Goal: Task Accomplishment & Management: Use online tool/utility

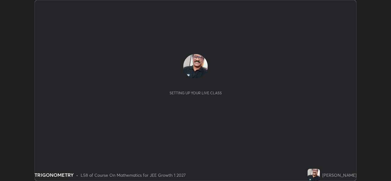
scroll to position [181, 391]
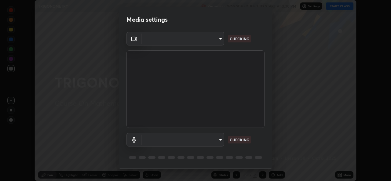
click at [238, 141] on p "CHECKING" at bounding box center [240, 140] width 20 height 6
type input "b0fe0e571132a5ba3b7ce0e75fc51c952cbe1dcf619c2fcafd357f0e0a7f667b"
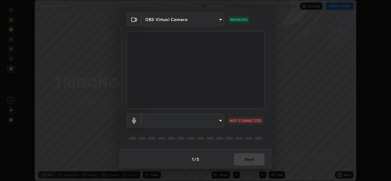
click at [246, 160] on div "1 / 5 Next" at bounding box center [195, 159] width 153 height 20
click at [244, 160] on div "1 / 5 Next" at bounding box center [195, 159] width 153 height 20
click at [237, 21] on p "WORKING" at bounding box center [239, 20] width 18 height 6
click at [217, 121] on body "Erase all TRIGONOMETRY Recording WAS SCHEDULED TO START AT 3:30 PM Settings STA…" at bounding box center [195, 90] width 391 height 181
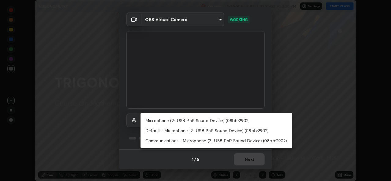
click at [186, 123] on li "Microphone (2- USB PnP Sound Device) (08bb:2902)" at bounding box center [217, 121] width 152 height 10
type input "66b93886713158ad0d8b0f4001542dc5affb59e40f4fc70a42181f64a844e0e0"
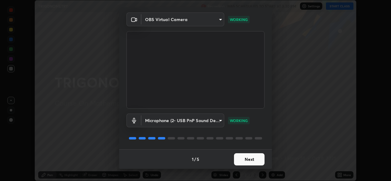
click at [244, 158] on button "Next" at bounding box center [249, 159] width 31 height 12
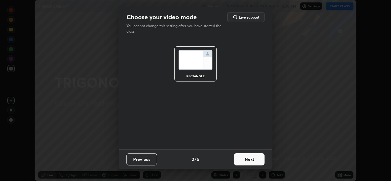
scroll to position [0, 0]
click at [245, 160] on button "Next" at bounding box center [249, 159] width 31 height 12
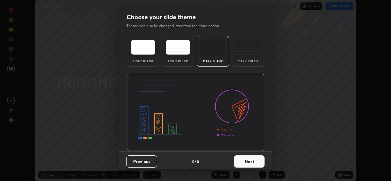
click at [247, 159] on button "Next" at bounding box center [249, 162] width 31 height 12
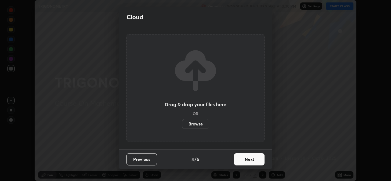
click at [245, 160] on button "Next" at bounding box center [249, 159] width 31 height 12
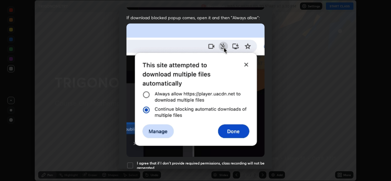
scroll to position [121, 0]
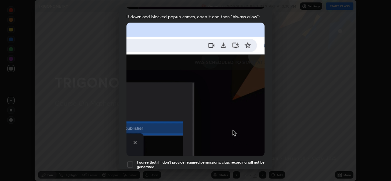
click at [130, 161] on div at bounding box center [130, 164] width 7 height 7
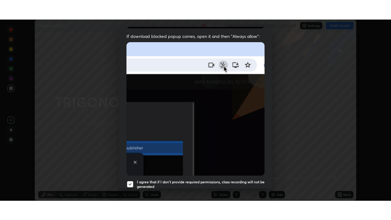
scroll to position [144, 0]
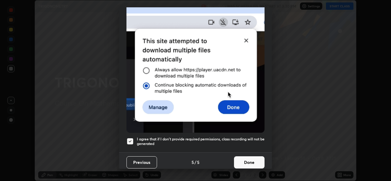
click at [246, 158] on button "Done" at bounding box center [249, 162] width 31 height 12
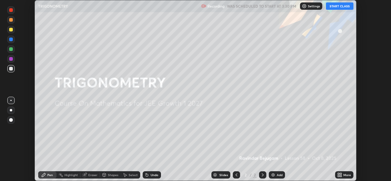
click at [334, 7] on button "START CLASS" at bounding box center [340, 5] width 28 height 7
click at [279, 176] on div "Add" at bounding box center [280, 175] width 6 height 3
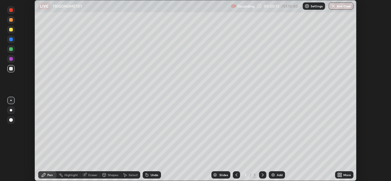
click at [340, 175] on icon at bounding box center [341, 174] width 2 height 2
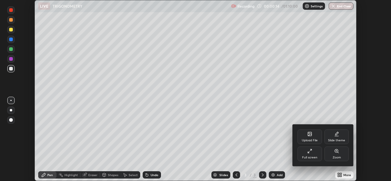
click at [310, 154] on div "Full screen" at bounding box center [310, 154] width 24 height 15
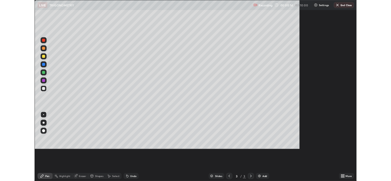
scroll to position [220, 391]
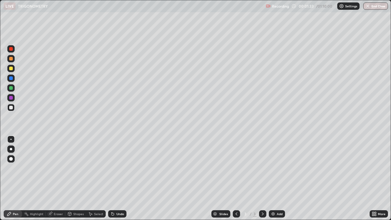
click at [118, 181] on div "Undo" at bounding box center [120, 213] width 8 height 3
click at [119, 181] on div "Undo" at bounding box center [117, 213] width 18 height 7
click at [120, 181] on div "Undo" at bounding box center [120, 213] width 8 height 3
click at [122, 181] on div "Undo" at bounding box center [120, 213] width 8 height 3
click at [123, 181] on div "Undo" at bounding box center [117, 213] width 18 height 7
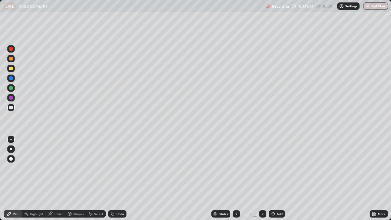
click at [272, 181] on img at bounding box center [273, 213] width 5 height 5
click at [12, 97] on div at bounding box center [11, 98] width 4 height 4
click at [11, 107] on div at bounding box center [11, 108] width 4 height 4
click at [275, 181] on img at bounding box center [273, 213] width 5 height 5
click at [236, 181] on icon at bounding box center [236, 213] width 5 height 5
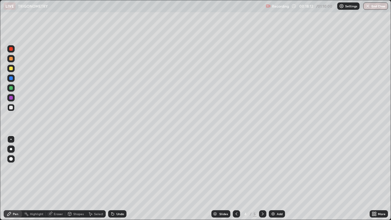
click at [276, 181] on div "Add" at bounding box center [277, 213] width 16 height 7
click at [236, 181] on icon at bounding box center [236, 213] width 5 height 5
click at [271, 181] on img at bounding box center [273, 213] width 5 height 5
click at [118, 181] on div "Undo" at bounding box center [120, 213] width 8 height 3
click at [273, 181] on img at bounding box center [273, 213] width 5 height 5
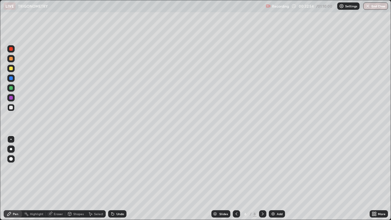
click at [12, 98] on div at bounding box center [11, 98] width 4 height 4
click at [12, 108] on div at bounding box center [11, 108] width 4 height 4
click at [120, 181] on div "Undo" at bounding box center [120, 213] width 8 height 3
click at [56, 181] on div "Eraser" at bounding box center [56, 213] width 20 height 7
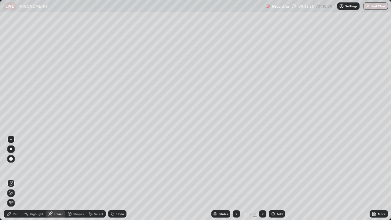
click at [14, 181] on div "Pen" at bounding box center [16, 213] width 6 height 3
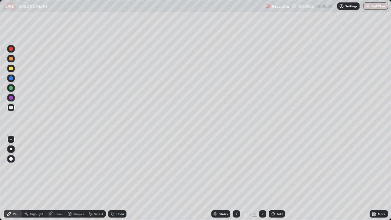
click at [58, 181] on div "Eraser" at bounding box center [58, 213] width 9 height 3
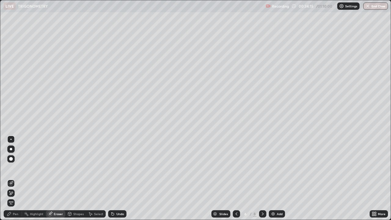
click at [17, 181] on div "Pen" at bounding box center [16, 213] width 6 height 3
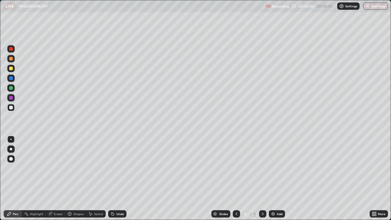
click at [278, 181] on div "Add" at bounding box center [280, 213] width 6 height 3
click at [236, 181] on icon at bounding box center [236, 213] width 5 height 5
click at [275, 181] on img at bounding box center [273, 213] width 5 height 5
click at [11, 108] on div at bounding box center [11, 108] width 4 height 4
click at [371, 7] on button "End Class" at bounding box center [375, 5] width 25 height 7
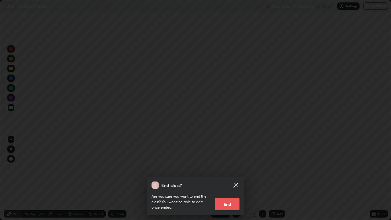
click at [232, 181] on button "End" at bounding box center [227, 204] width 24 height 12
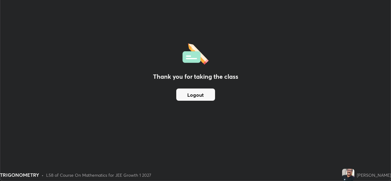
scroll to position [30381, 30171]
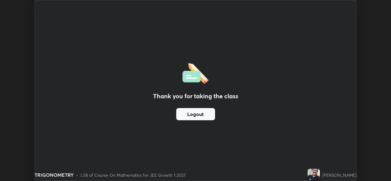
click at [185, 109] on button "Logout" at bounding box center [195, 114] width 39 height 12
click at [187, 115] on button "Logout" at bounding box center [195, 114] width 39 height 12
click at [192, 116] on button "Logout" at bounding box center [195, 114] width 39 height 12
